Goal: Check status: Check status

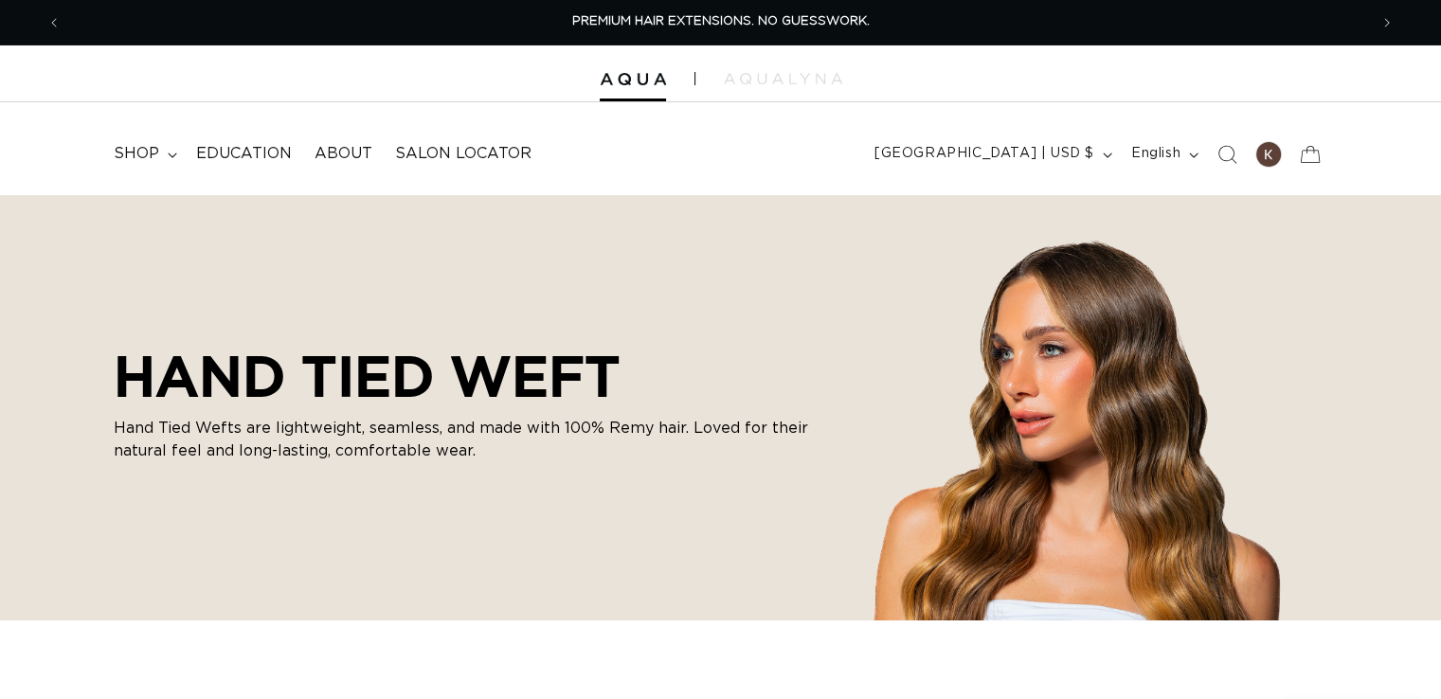
click at [1307, 155] on icon at bounding box center [1310, 155] width 42 height 42
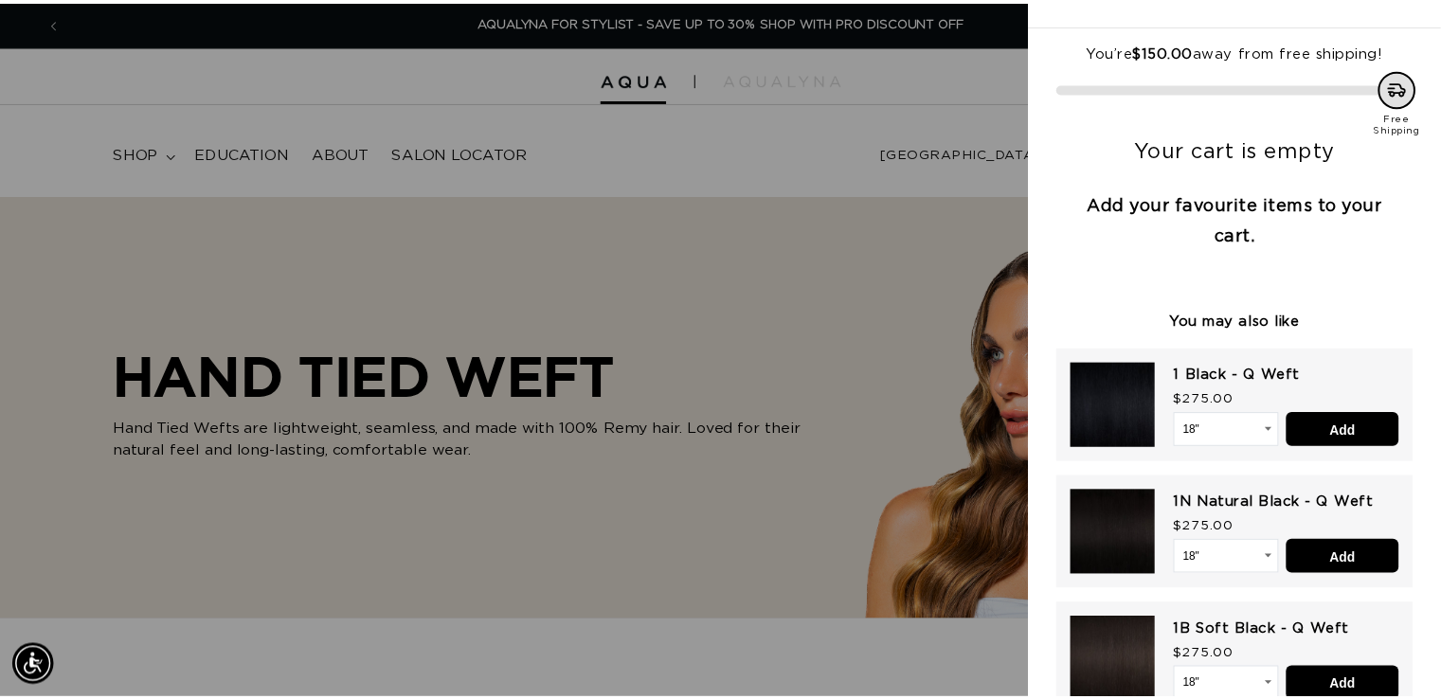
scroll to position [93, 0]
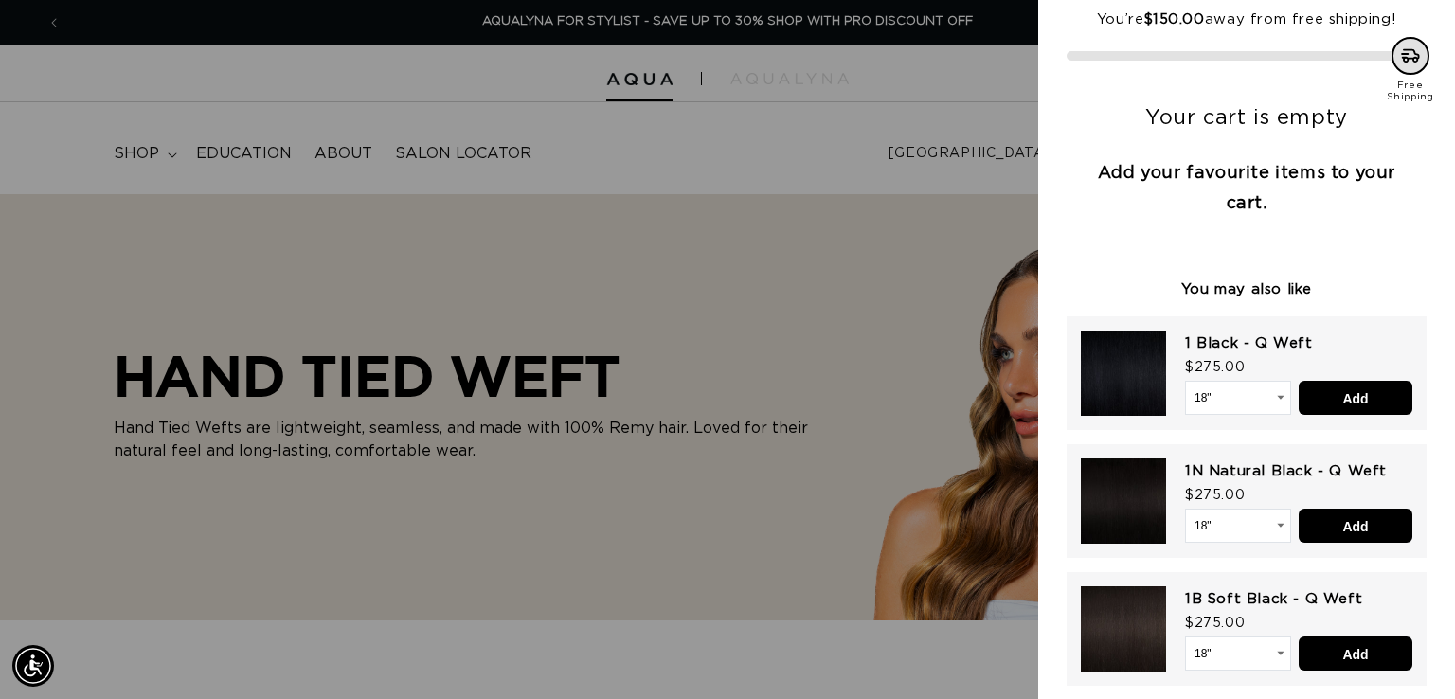
click at [689, 145] on div at bounding box center [727, 349] width 1455 height 699
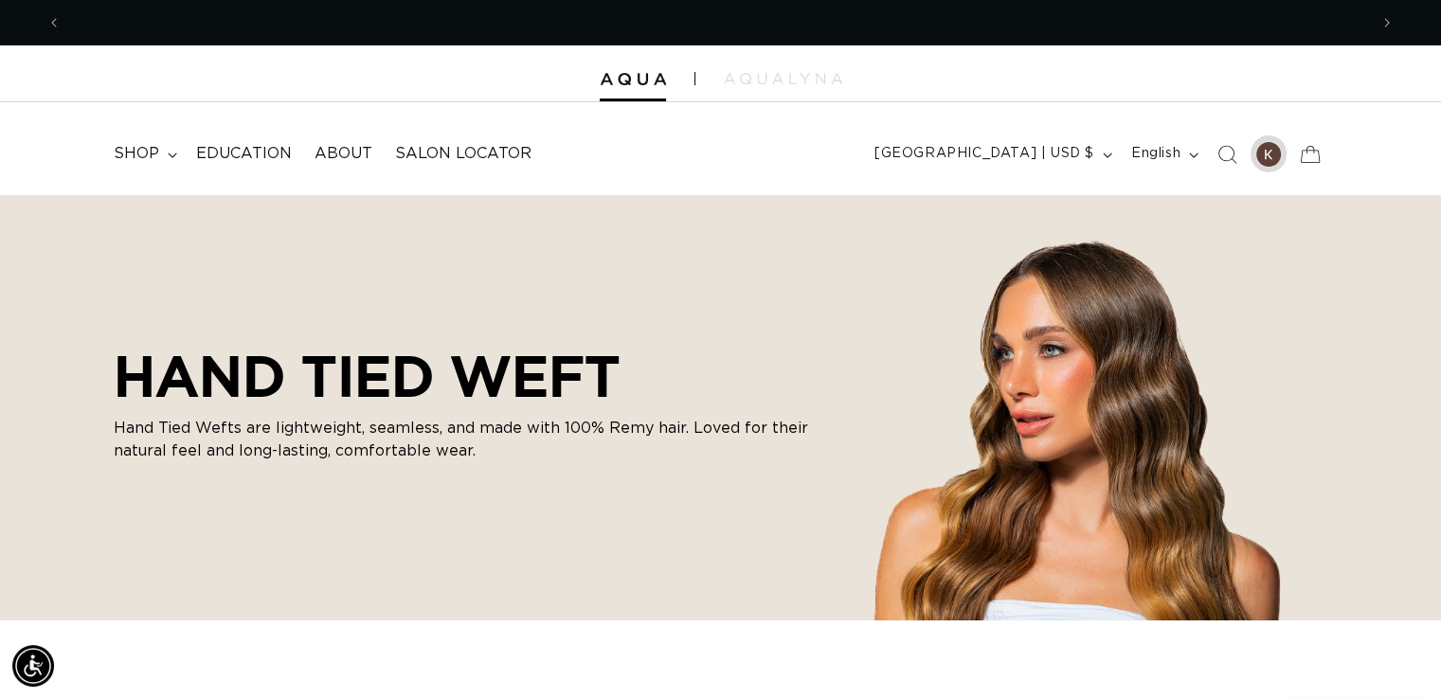
scroll to position [0, 0]
click at [1259, 158] on div at bounding box center [1268, 154] width 27 height 27
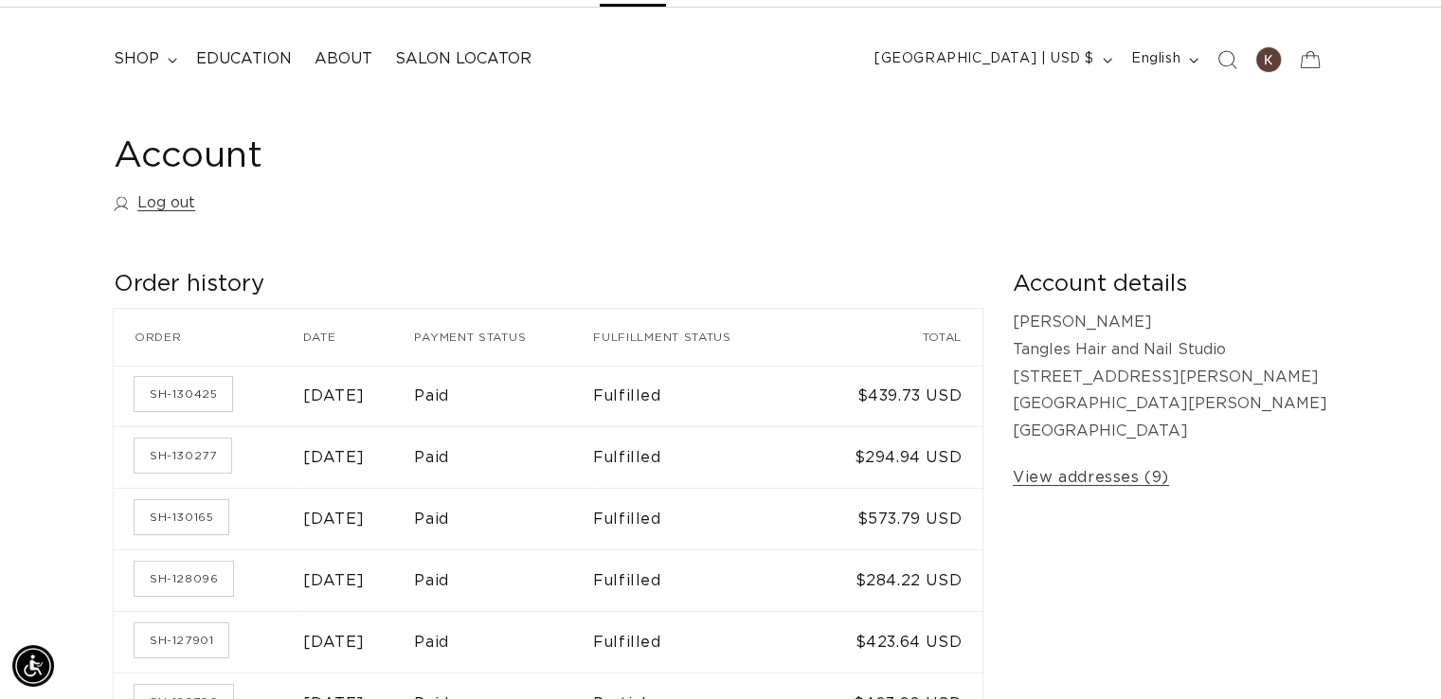
scroll to position [0, 1306]
click at [220, 518] on link "SH-130165" at bounding box center [181, 517] width 94 height 34
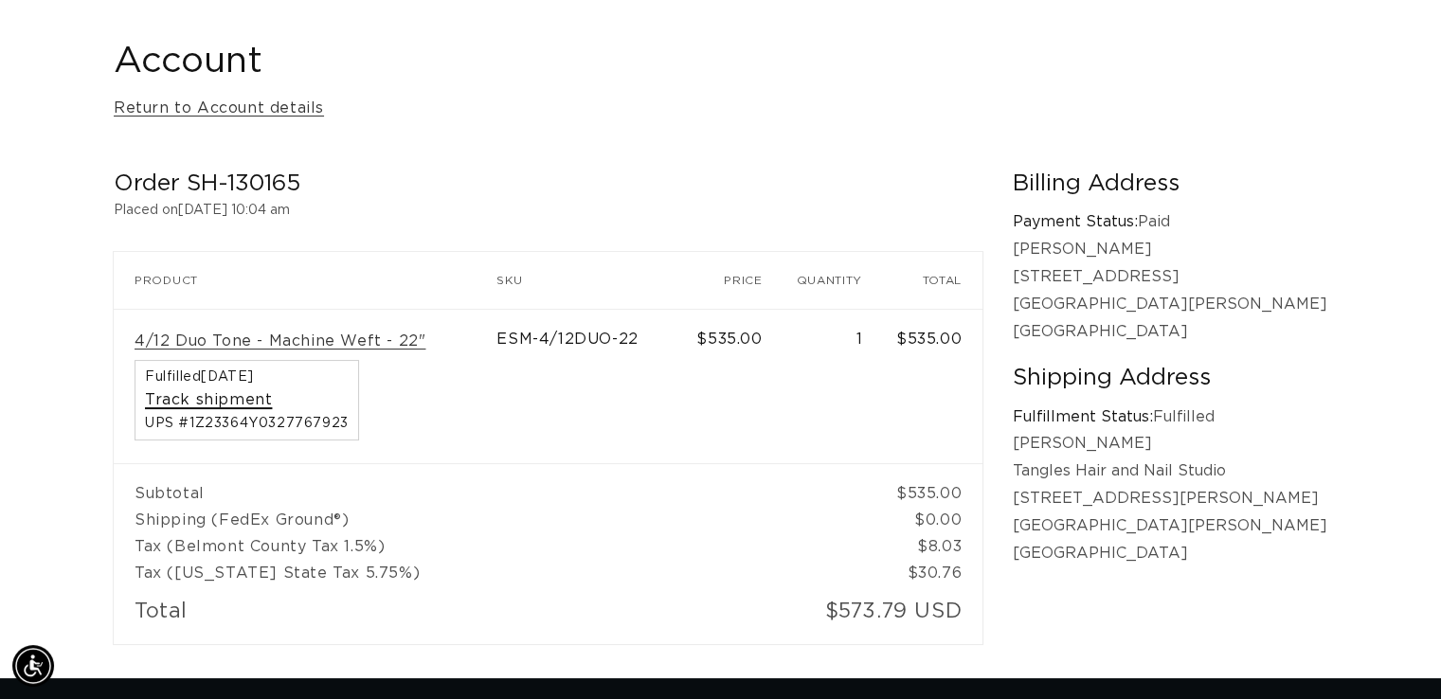
click at [194, 404] on link "Track shipment" at bounding box center [208, 400] width 127 height 20
